Goal: Task Accomplishment & Management: Manage account settings

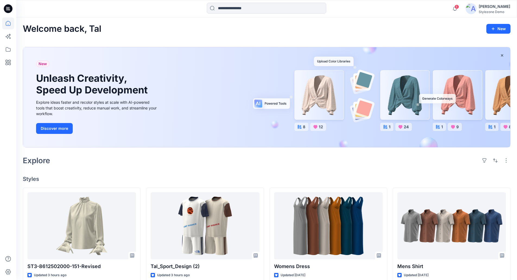
click at [498, 11] on div "Stylezone Demo" at bounding box center [494, 12] width 31 height 4
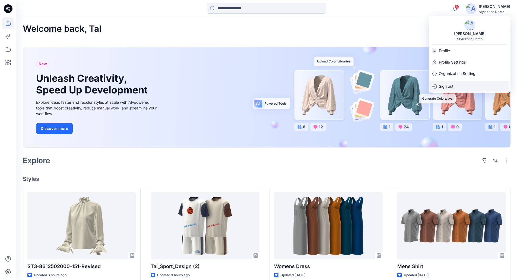
click at [454, 85] on div "Sign out" at bounding box center [469, 86] width 79 height 10
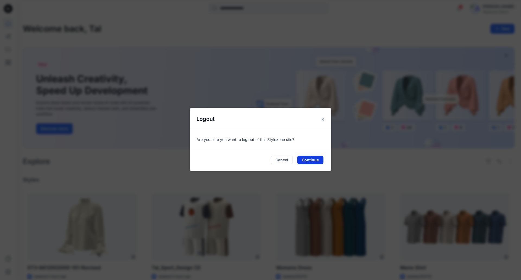
click at [303, 161] on button "Continue" at bounding box center [310, 159] width 26 height 9
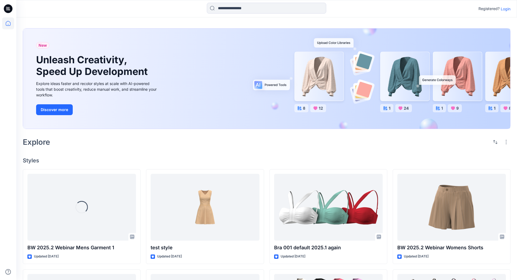
click at [503, 8] on p "Login" at bounding box center [506, 9] width 10 height 6
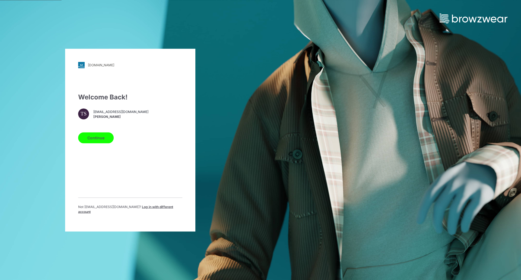
click at [100, 143] on button "Continue" at bounding box center [96, 137] width 36 height 11
